Goal: Task Accomplishment & Management: Manage account settings

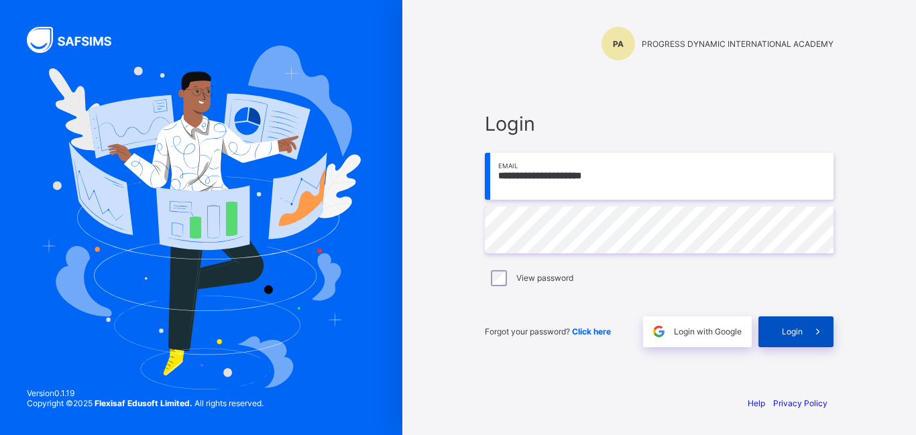
click at [793, 331] on span "Login" at bounding box center [792, 332] width 21 height 10
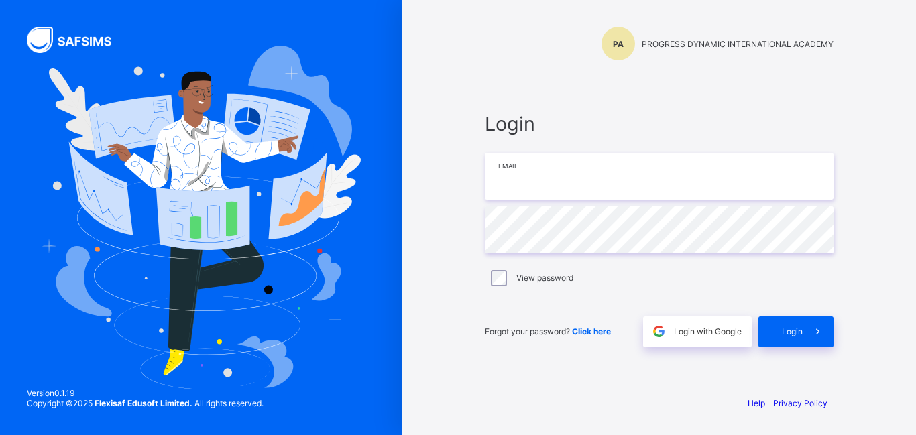
click at [520, 180] on input "email" at bounding box center [659, 176] width 349 height 47
type input "**********"
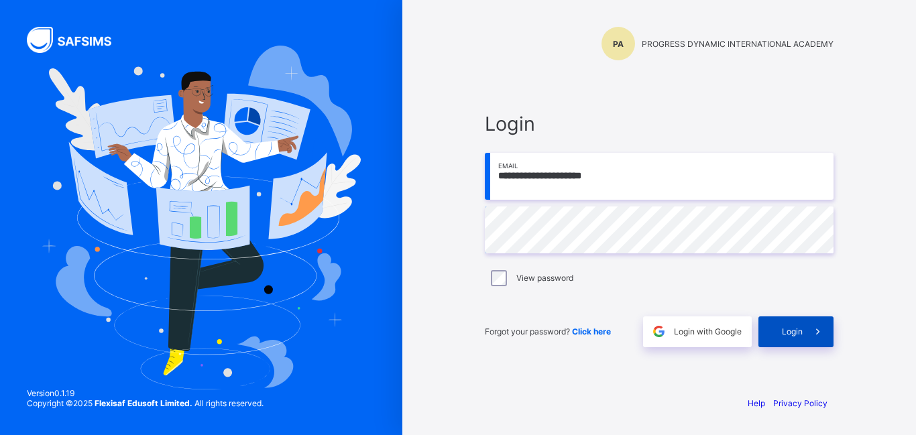
click at [809, 331] on span at bounding box center [818, 332] width 31 height 31
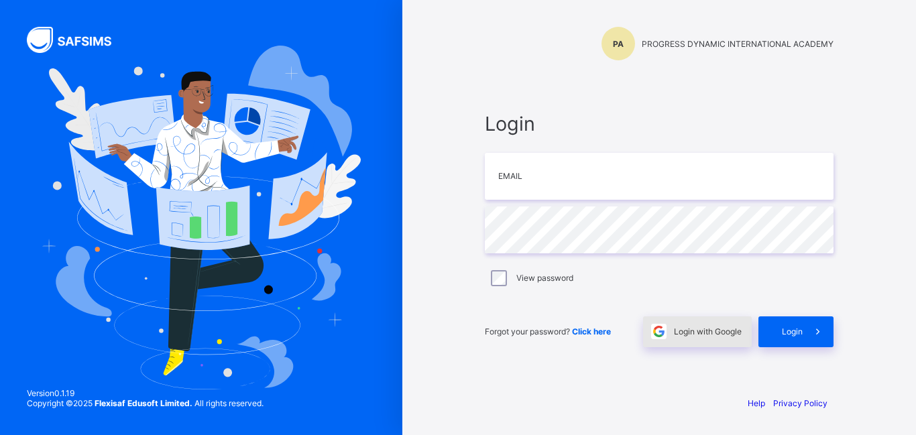
click at [720, 331] on span "Login with Google" at bounding box center [708, 332] width 68 height 10
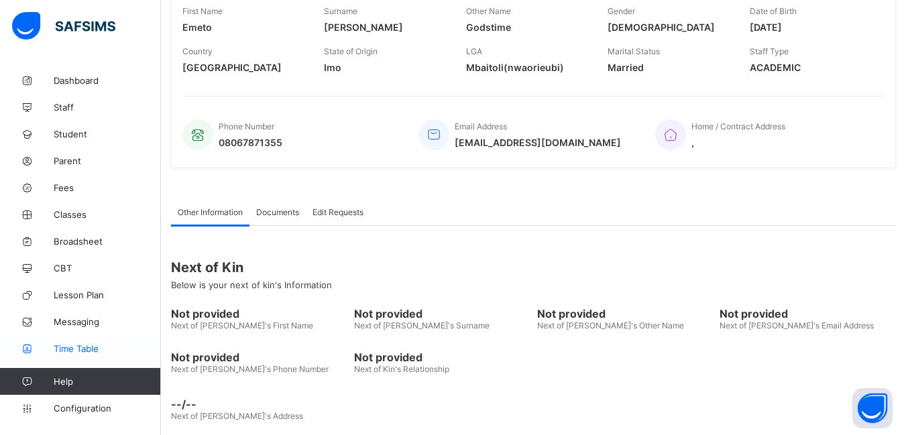
scroll to position [261, 0]
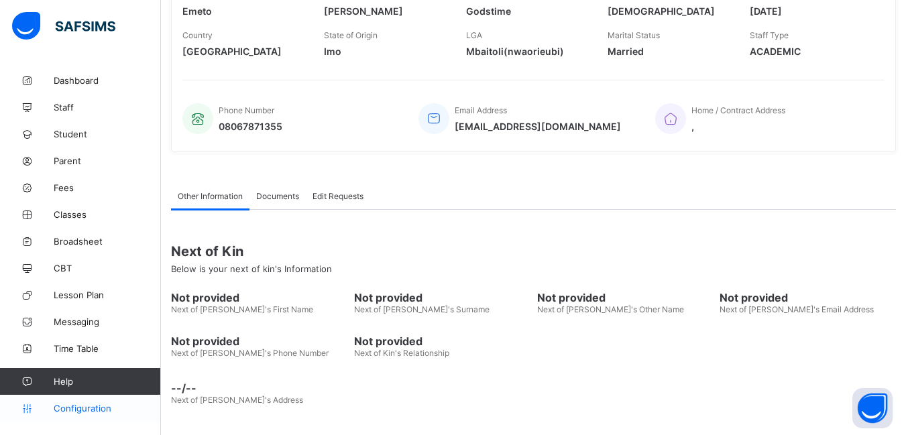
click at [74, 408] on span "Configuration" at bounding box center [107, 408] width 107 height 11
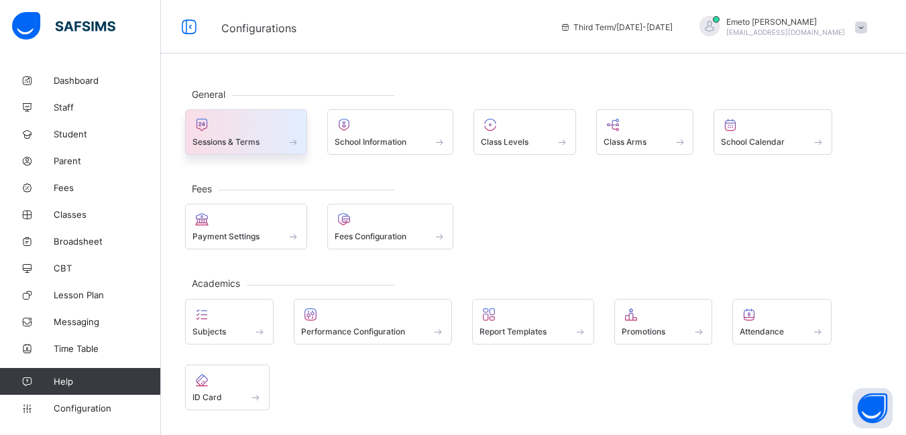
click at [280, 135] on span at bounding box center [245, 134] width 107 height 3
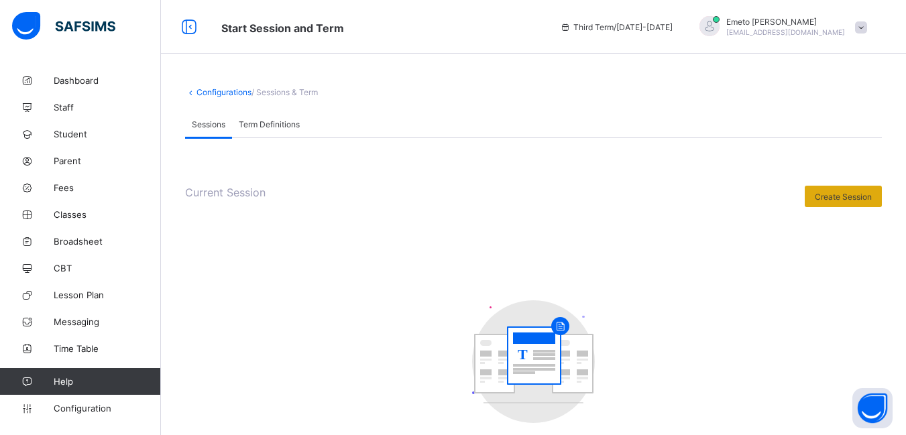
click at [850, 195] on span "Create Session" at bounding box center [843, 197] width 57 height 10
click at [849, 197] on span "Create Session" at bounding box center [843, 197] width 57 height 10
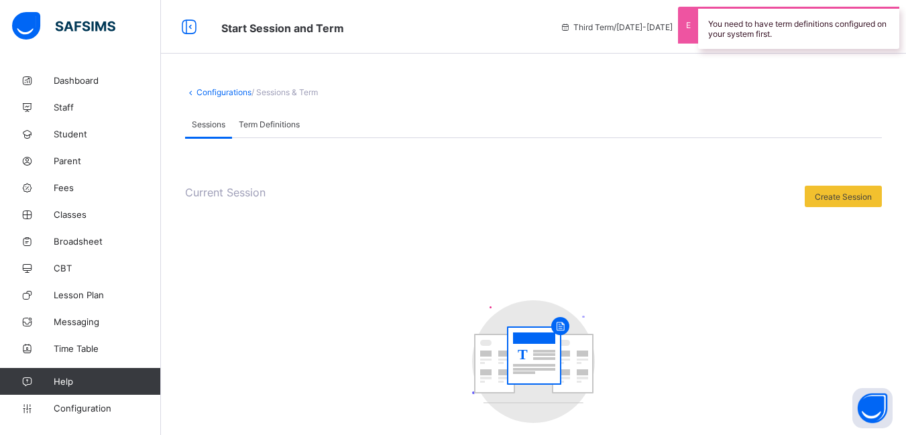
click at [276, 125] on span "Term Definitions" at bounding box center [269, 124] width 61 height 10
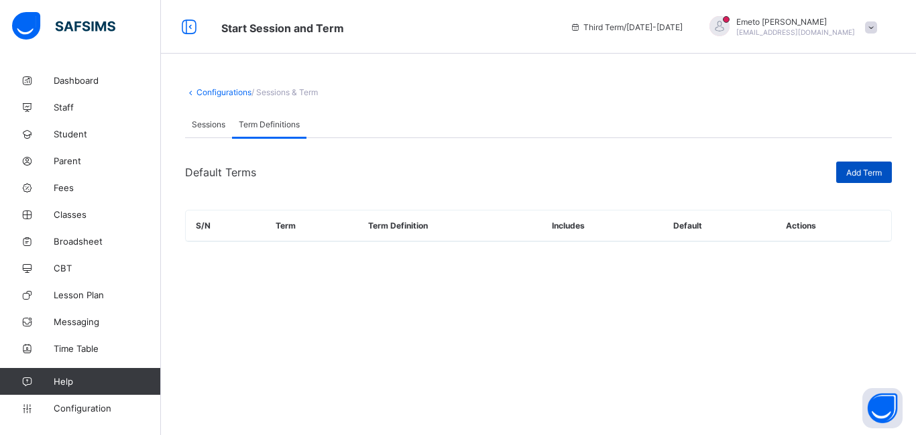
click at [861, 174] on span "Add Term" at bounding box center [864, 173] width 36 height 10
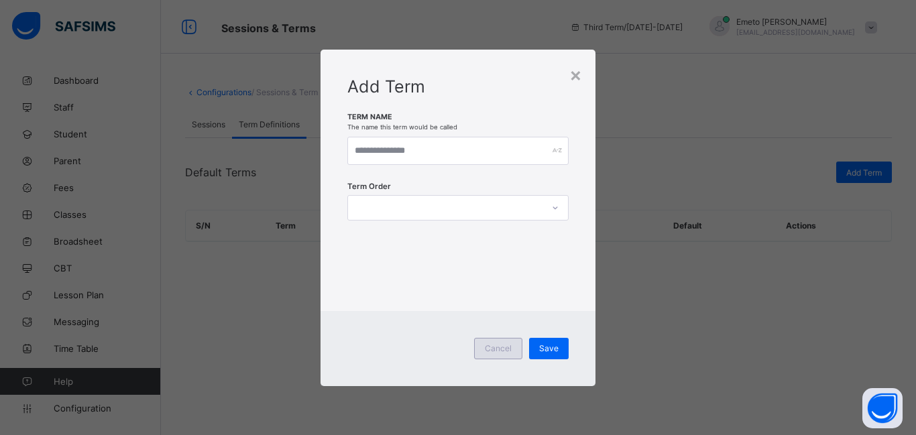
click at [494, 350] on span "Cancel" at bounding box center [498, 348] width 27 height 10
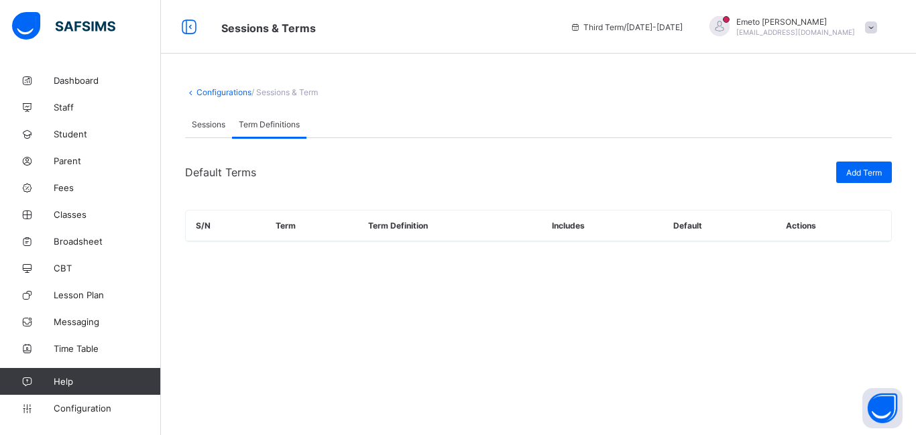
click at [215, 89] on link "Configurations" at bounding box center [224, 92] width 55 height 10
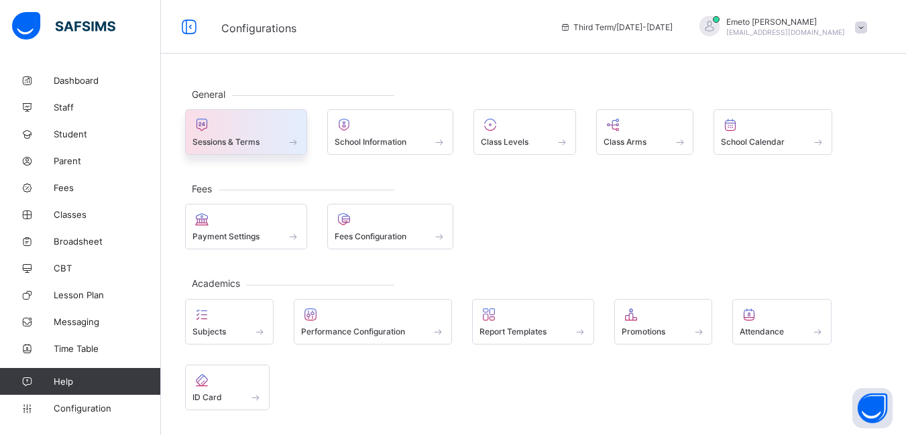
click at [244, 142] on span "Sessions & Terms" at bounding box center [225, 142] width 67 height 10
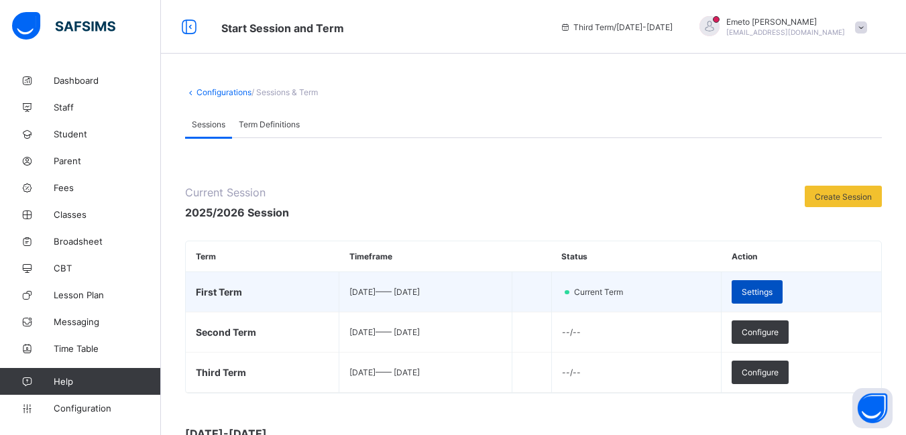
click at [773, 292] on span "Settings" at bounding box center [757, 292] width 31 height 10
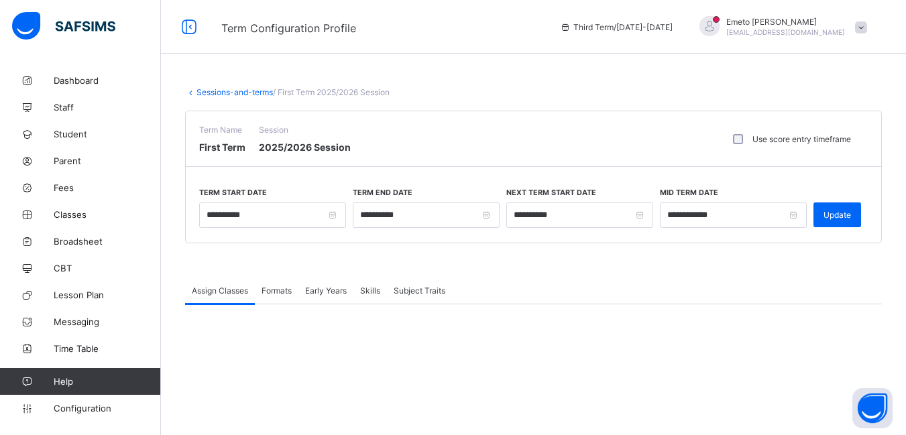
click at [240, 89] on link "Sessions-and-terms" at bounding box center [235, 92] width 76 height 10
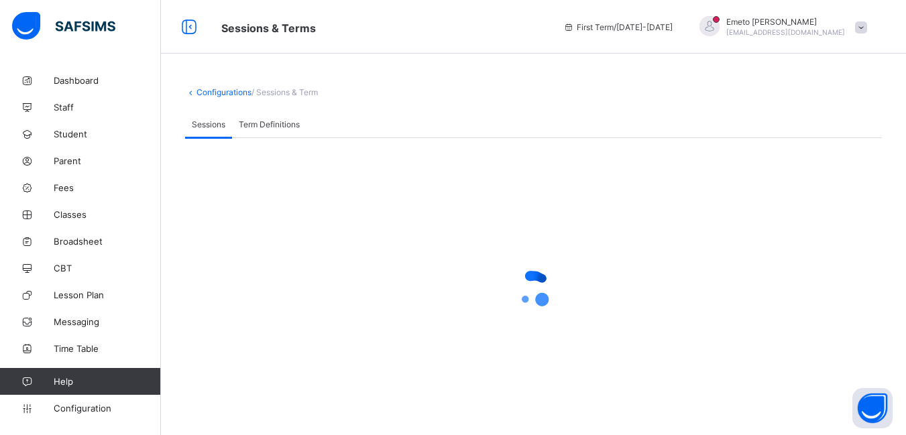
click at [221, 89] on link "Configurations" at bounding box center [224, 92] width 55 height 10
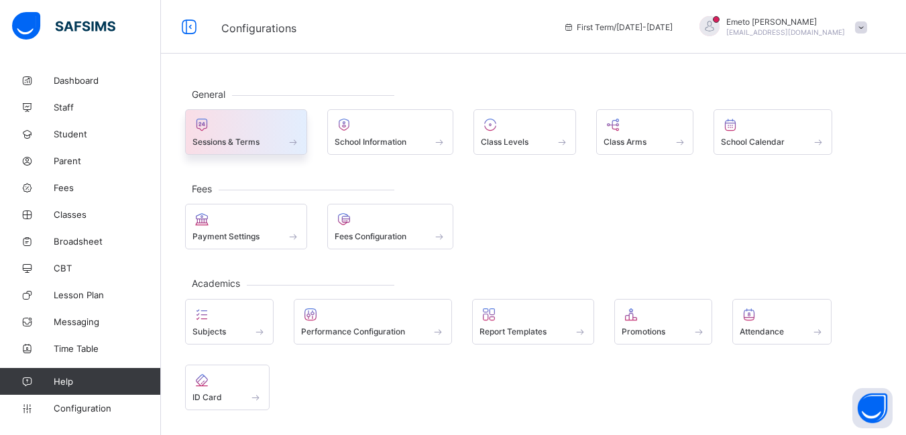
click at [237, 141] on span "Sessions & Terms" at bounding box center [225, 142] width 67 height 10
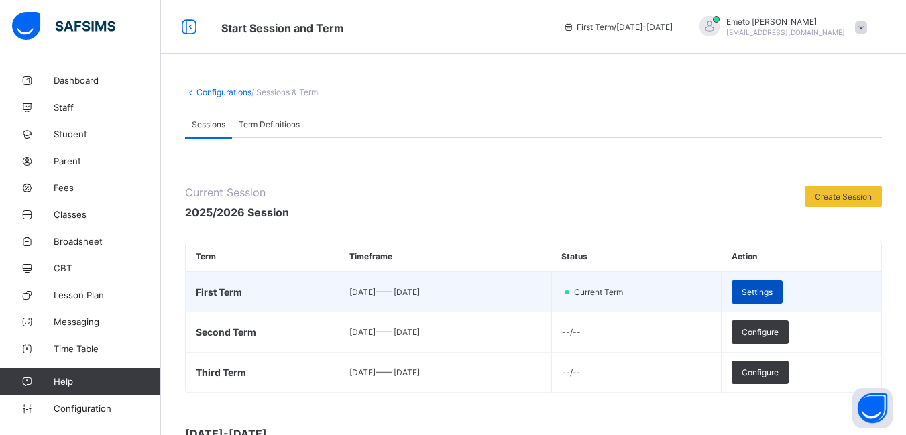
click at [773, 290] on span "Settings" at bounding box center [757, 292] width 31 height 10
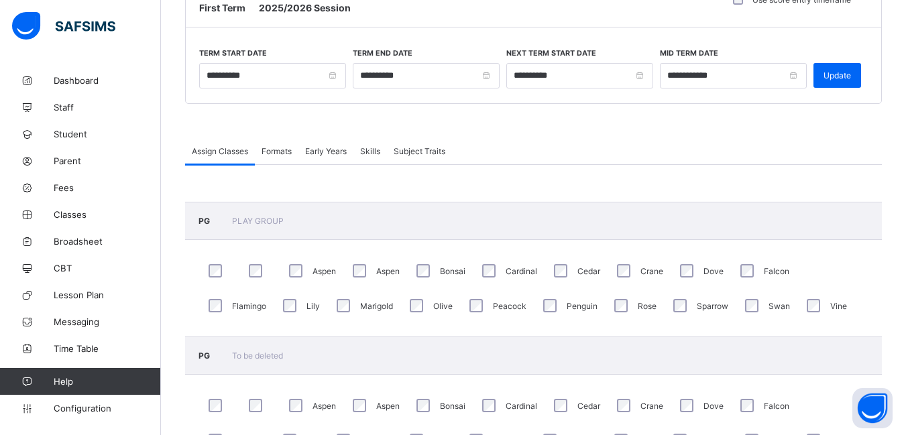
scroll to position [201, 0]
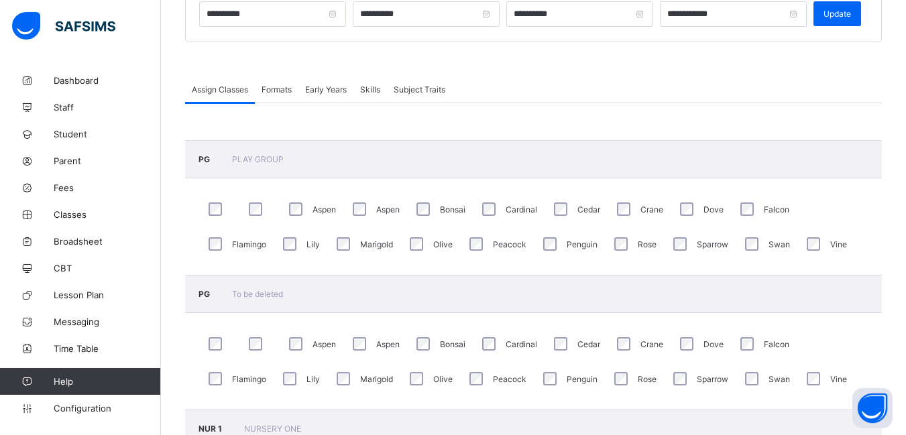
click at [277, 89] on span "Formats" at bounding box center [277, 90] width 30 height 10
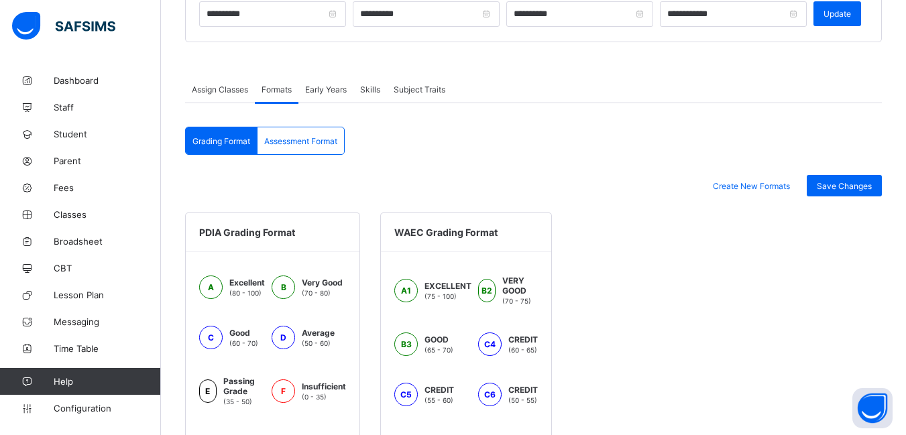
click at [328, 90] on span "Early Years" at bounding box center [326, 90] width 42 height 10
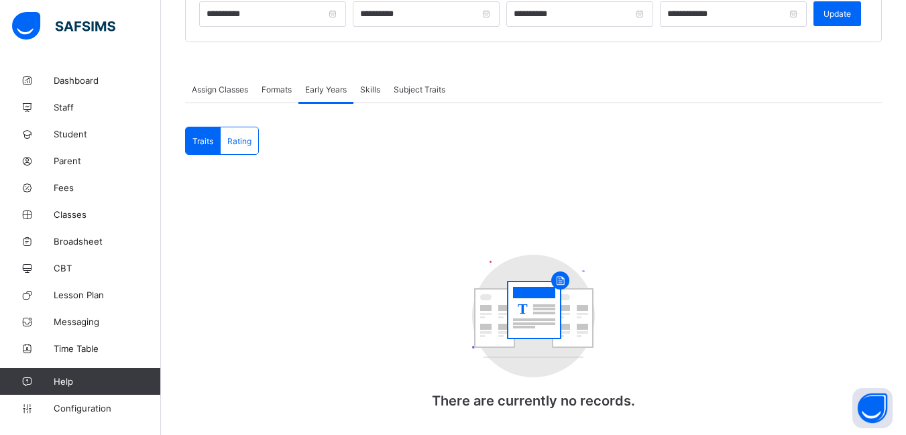
click at [372, 93] on span "Skills" at bounding box center [370, 90] width 20 height 10
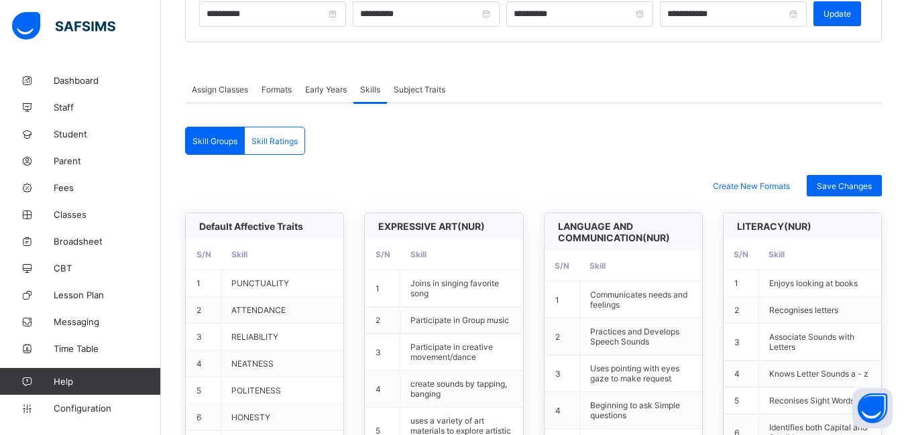
click at [414, 85] on span "Subject Traits" at bounding box center [420, 90] width 52 height 10
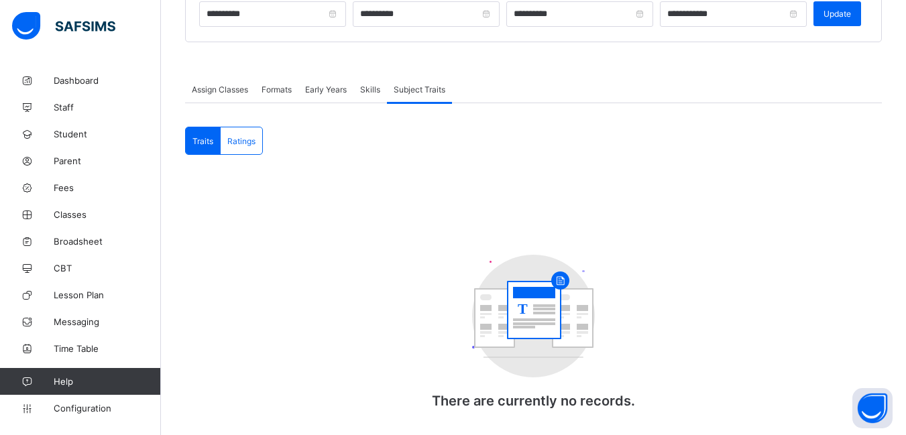
click at [213, 89] on span "Assign Classes" at bounding box center [220, 90] width 56 height 10
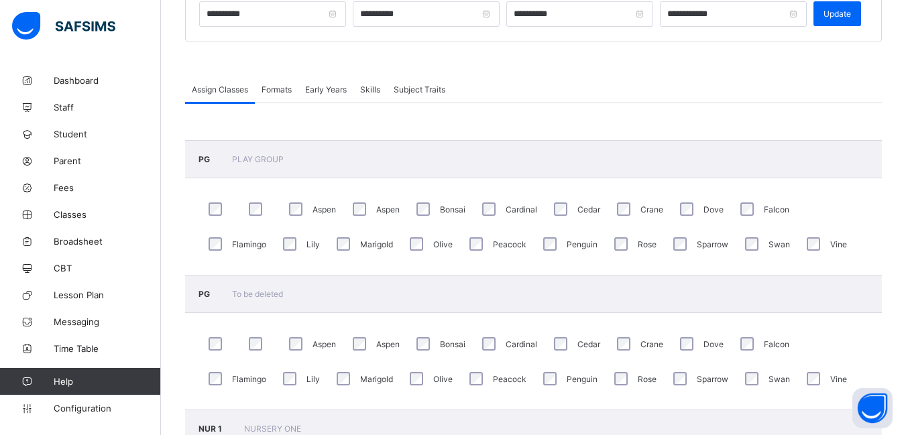
scroll to position [134, 0]
